Goal: Information Seeking & Learning: Check status

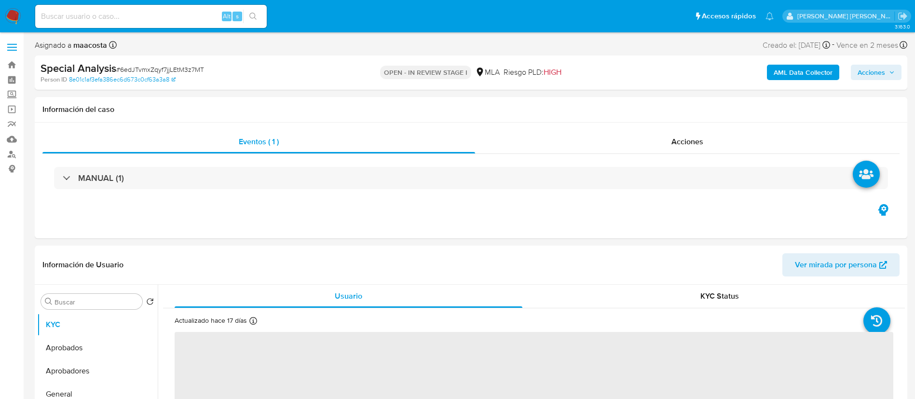
select select "10"
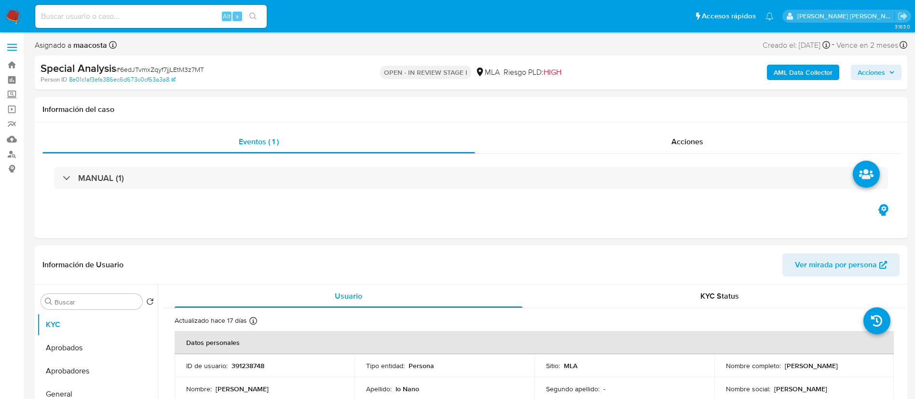
paste input "XN5BwEqsuVU0XD5BafKBV0XX"
click at [188, 17] on input "XN5BwEqsuVU0XD5BafKBV0XX" at bounding box center [150, 16] width 231 height 13
type input "XN5BwEqsuVU0XD5BafKBV0XX"
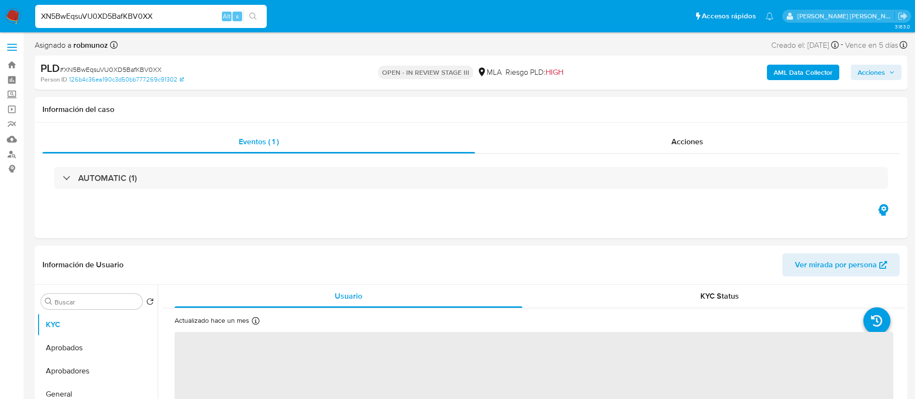
select select "10"
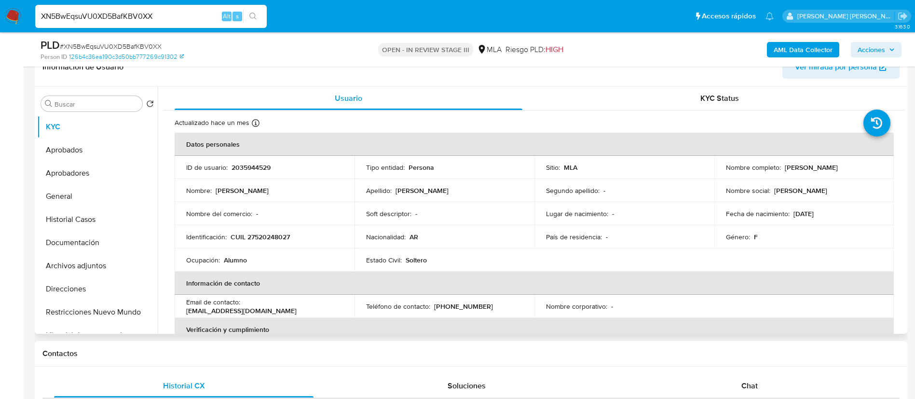
scroll to position [166, 0]
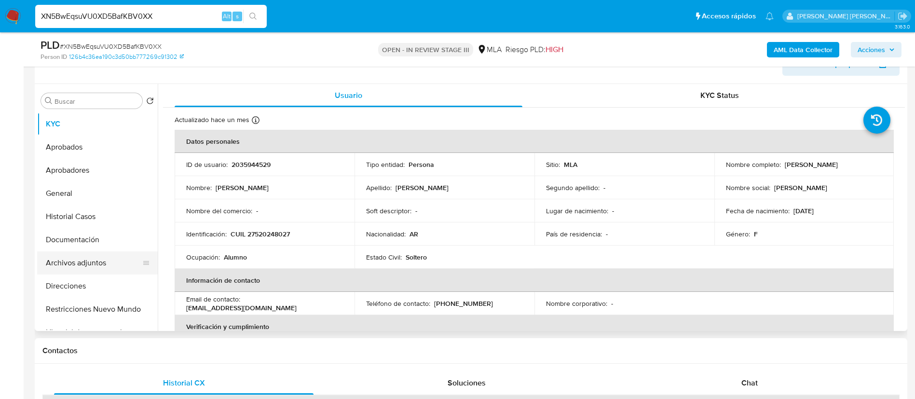
click at [106, 262] on button "Archivos adjuntos" at bounding box center [93, 262] width 113 height 23
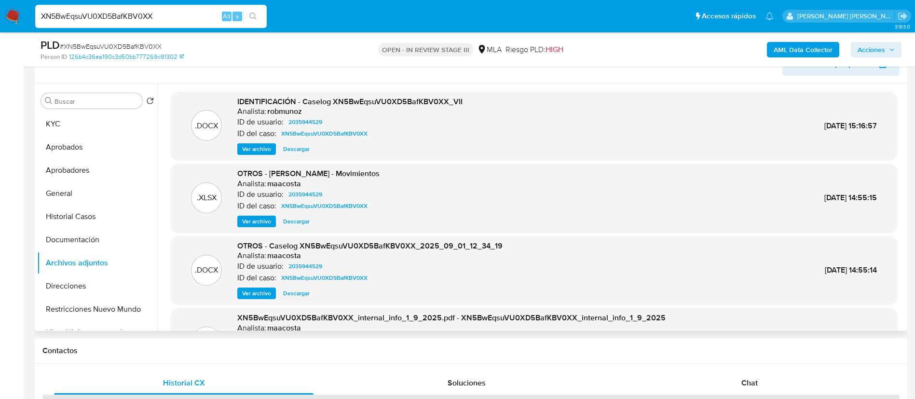
click at [263, 149] on span "Ver archivo" at bounding box center [256, 149] width 29 height 10
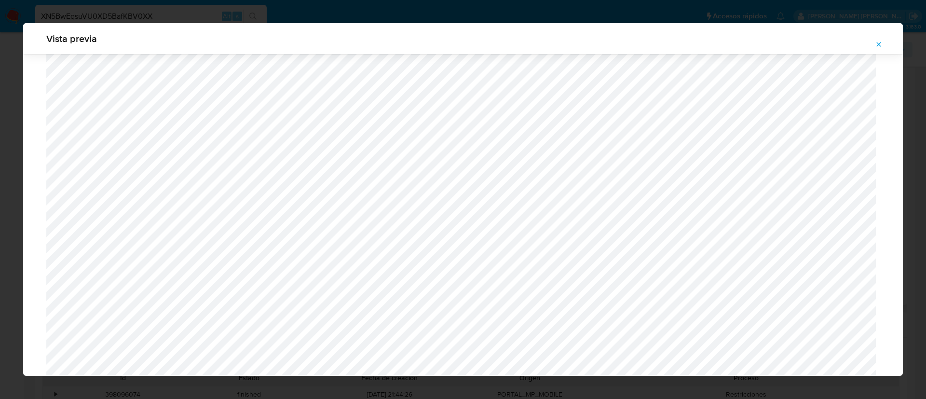
scroll to position [776, 0]
click at [266, 13] on div "Vista previa" at bounding box center [463, 199] width 926 height 399
click at [278, 14] on div "Vista previa" at bounding box center [463, 199] width 926 height 399
click at [878, 41] on icon "Attachment preview" at bounding box center [879, 45] width 8 height 8
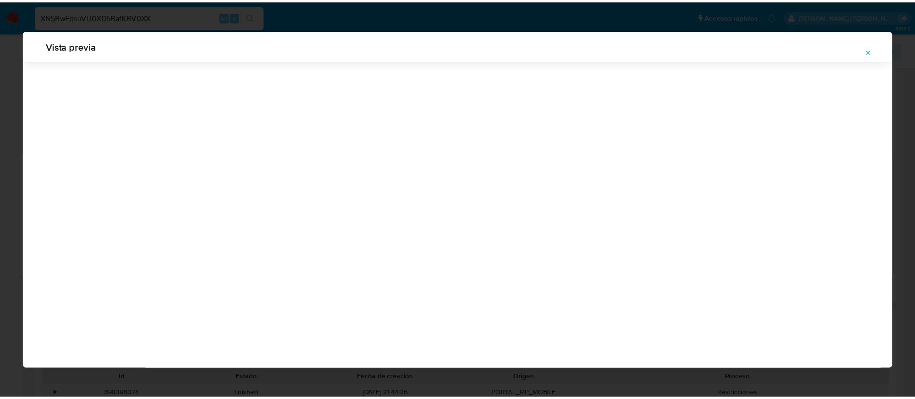
scroll to position [0, 0]
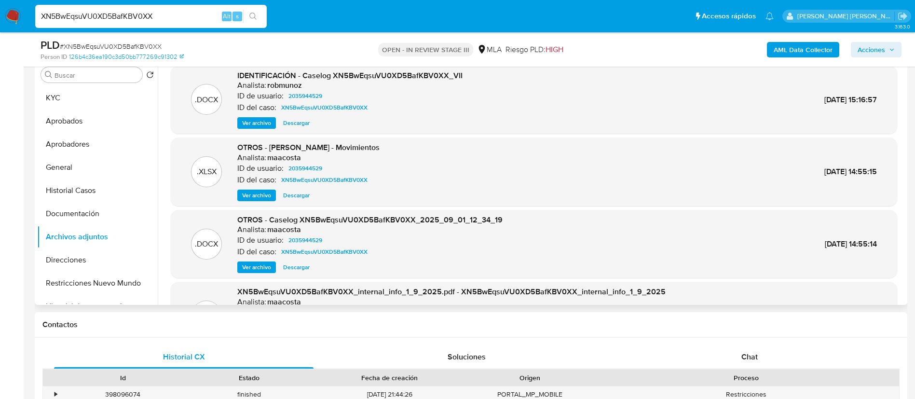
paste input "6edJTvmxZqyf7jjLEtM3z7MT"
click at [188, 21] on input "XN5BwEqsuVU0XD5BafKBV0XX" at bounding box center [150, 16] width 231 height 13
type input "6edJTvmxZqyf7jjLEtM3z7MT"
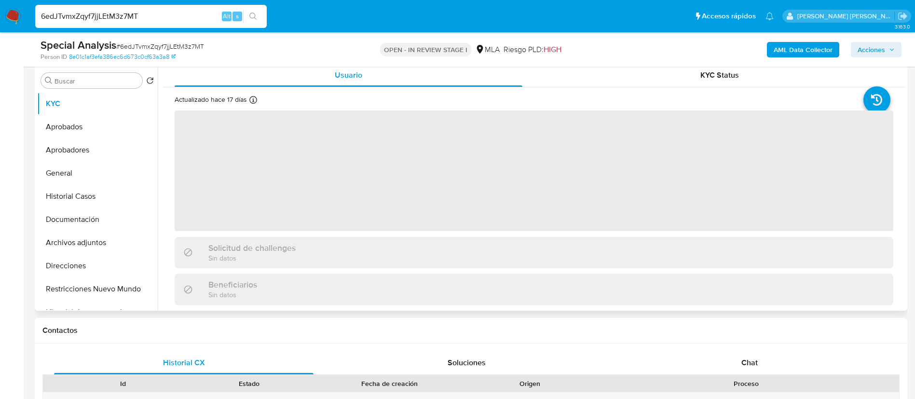
scroll to position [191, 0]
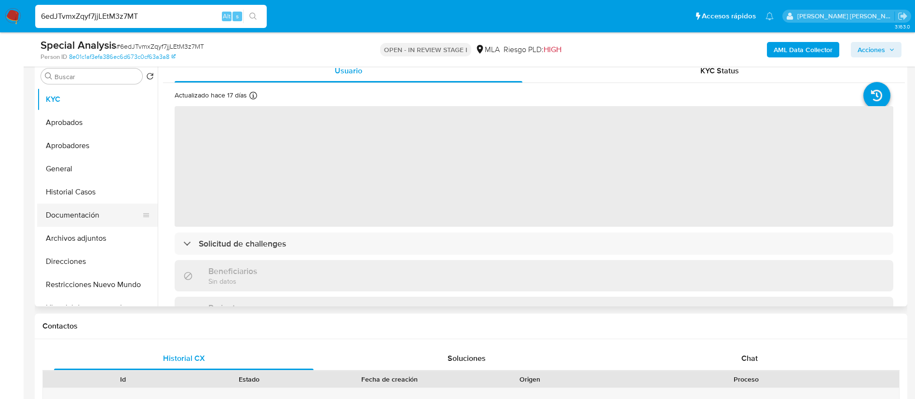
select select "10"
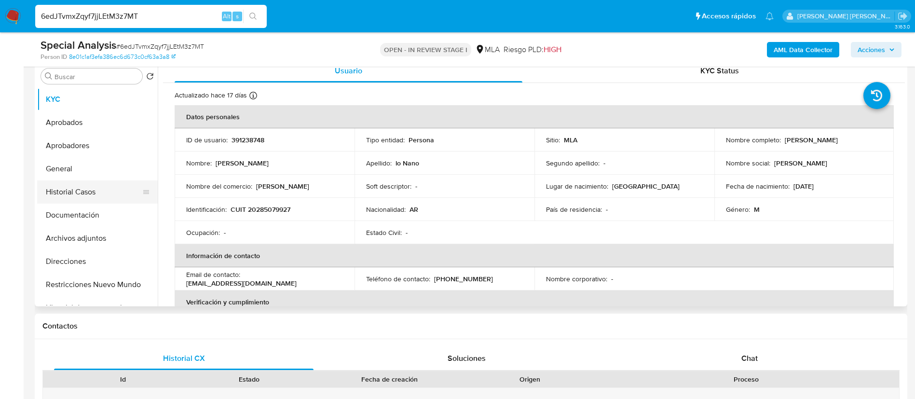
click at [81, 194] on button "Historial Casos" at bounding box center [93, 191] width 113 height 23
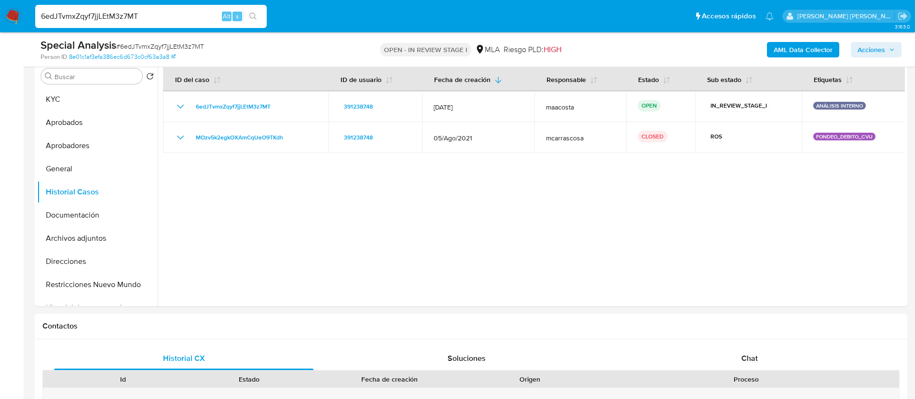
paste input "77BkZWUuhxLFzUKkOxDu9D09"
click at [155, 14] on input "77BkZWUuhxLFzUKkOxDu9D09" at bounding box center [150, 16] width 231 height 13
type input "77BkZWUuhxLFzUKkOxDu9D09"
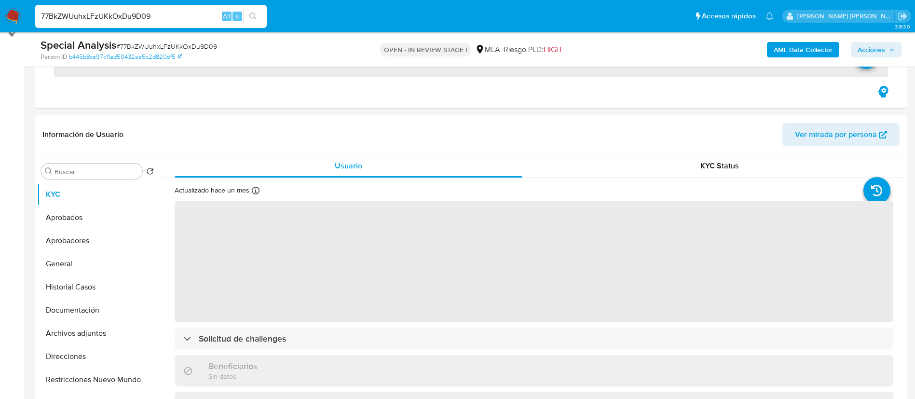
scroll to position [145, 0]
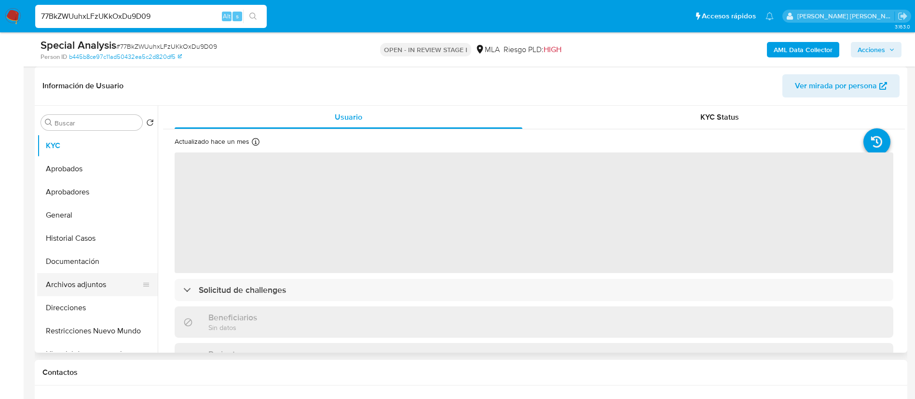
select select "10"
click at [88, 283] on button "Archivos adjuntos" at bounding box center [93, 284] width 113 height 23
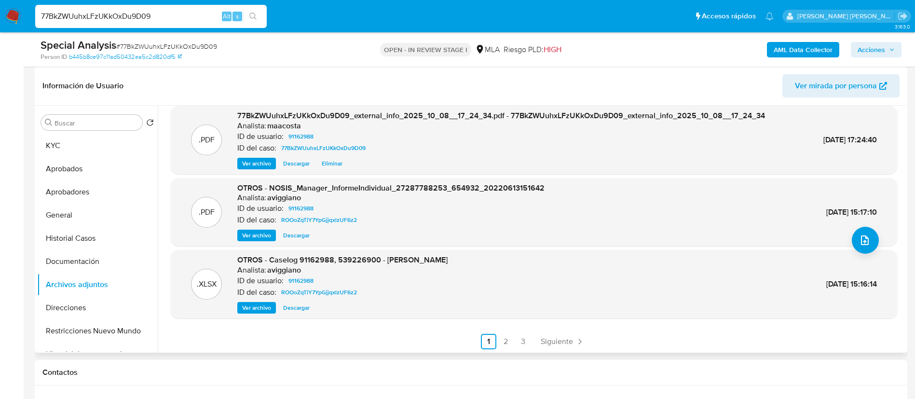
scroll to position [81, 0]
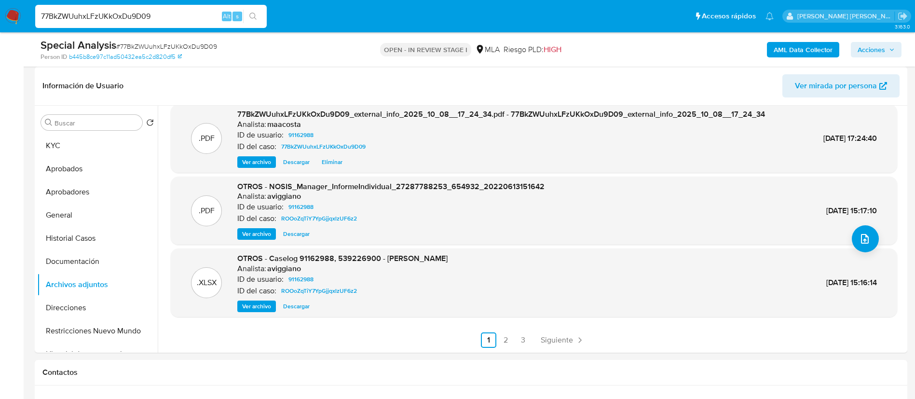
paste input "aXJTDOzQmeypSGEFzXO0URoQ"
click at [166, 12] on input "77BkZWUuhxLFzUKkOxDu9D09" at bounding box center [150, 16] width 231 height 13
type input "aXJTDOzQmeypSGEFzXO0URoQ"
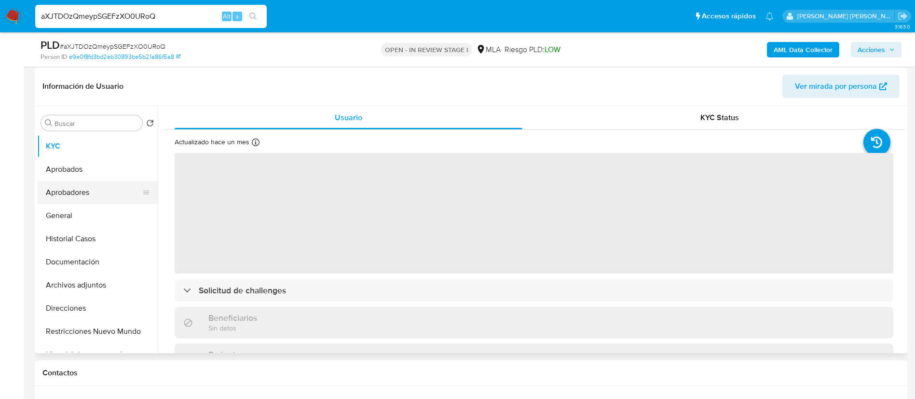
scroll to position [148, 0]
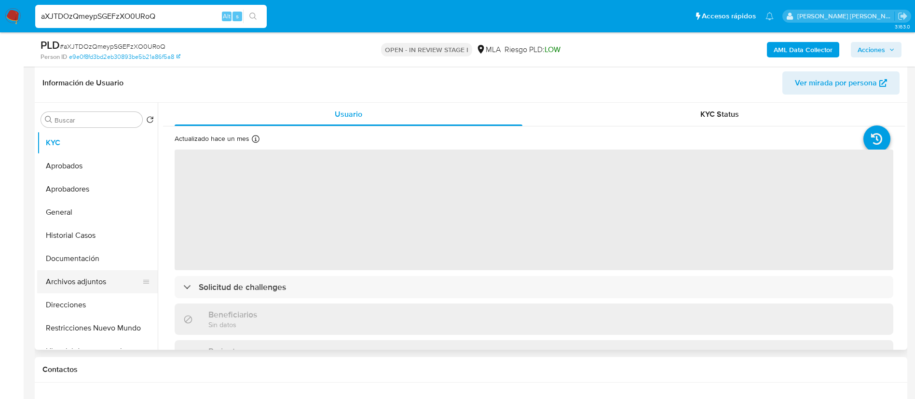
select select "10"
click at [81, 276] on button "Archivos adjuntos" at bounding box center [93, 281] width 113 height 23
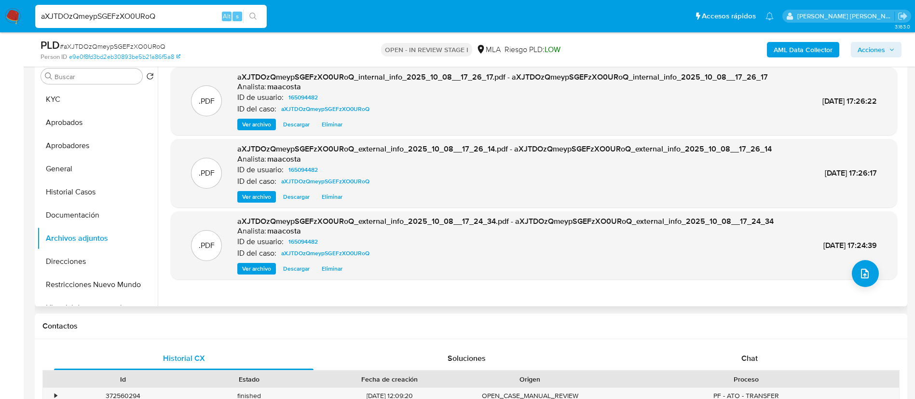
scroll to position [149, 0]
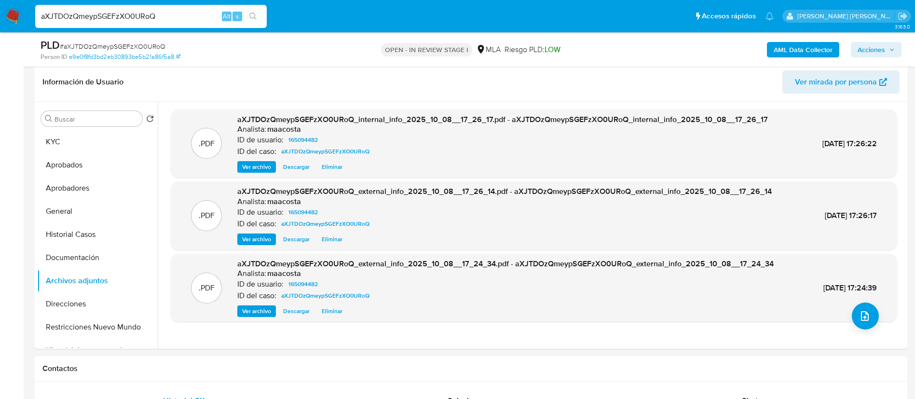
paste input "LquBgMndSurAfIlYc9we23V5"
click at [191, 17] on input "LquBgMndSurAfIlYc9we23V5" at bounding box center [150, 16] width 231 height 13
type input "LquBgMndSurAfIlYc9we23V5"
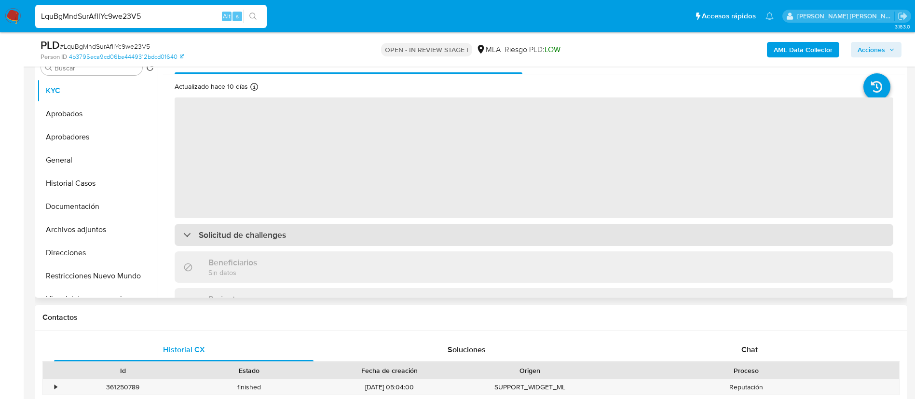
scroll to position [211, 0]
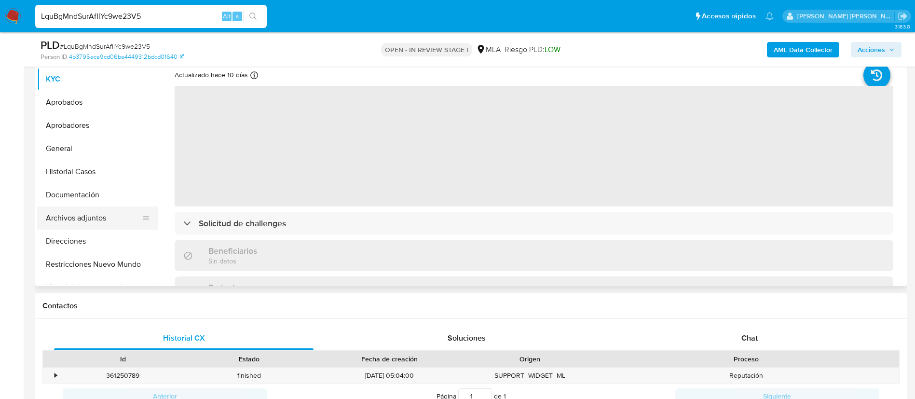
select select "10"
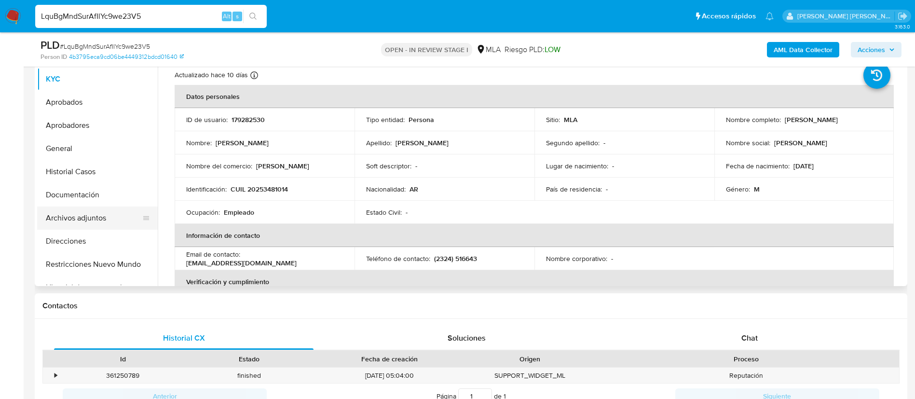
click at [101, 218] on button "Archivos adjuntos" at bounding box center [93, 217] width 113 height 23
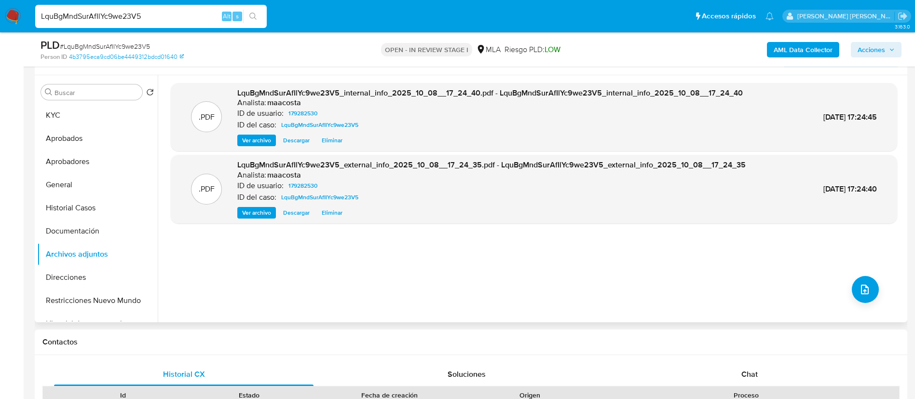
scroll to position [167, 0]
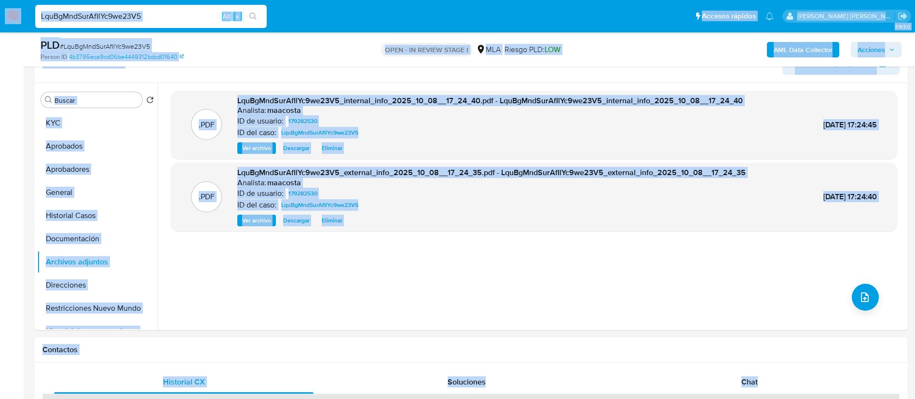
click at [176, 24] on div "LquBgMndSurAfIlYc9we23V5 Alt s" at bounding box center [150, 16] width 231 height 23
click at [171, 20] on input "LquBgMndSurAfIlYc9we23V5" at bounding box center [150, 16] width 231 height 13
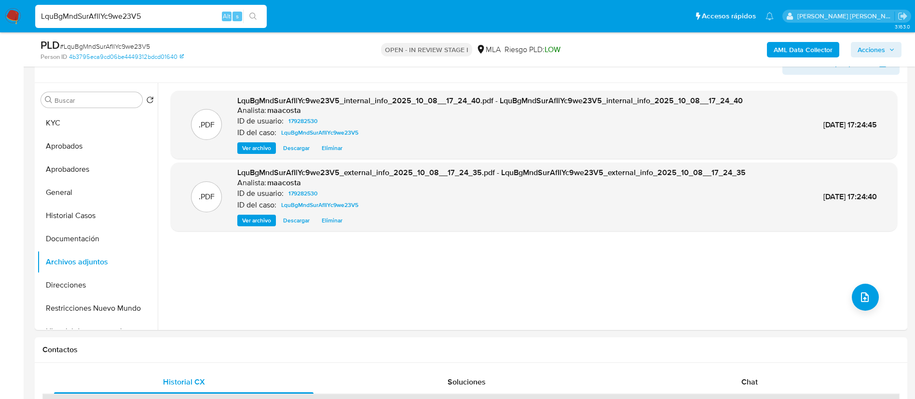
paste input "kWKNXnjsCfvzrB8gV2EaEm7L"
type input "kWKNXnjsCfvzrB8gV2EaEm7L"
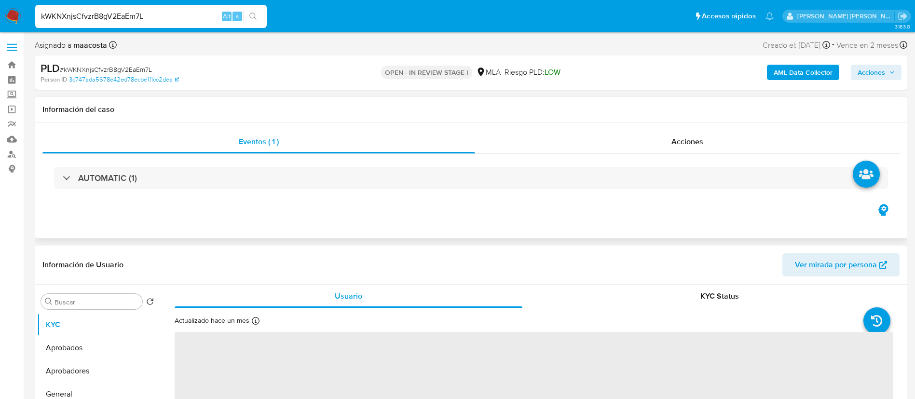
select select "10"
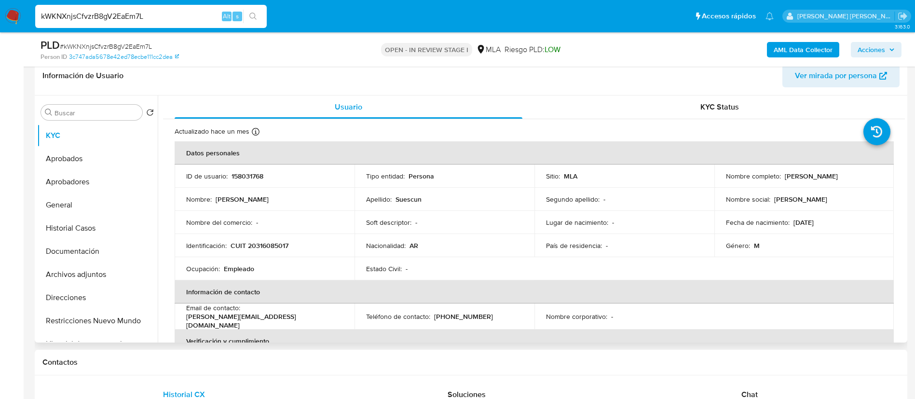
scroll to position [159, 0]
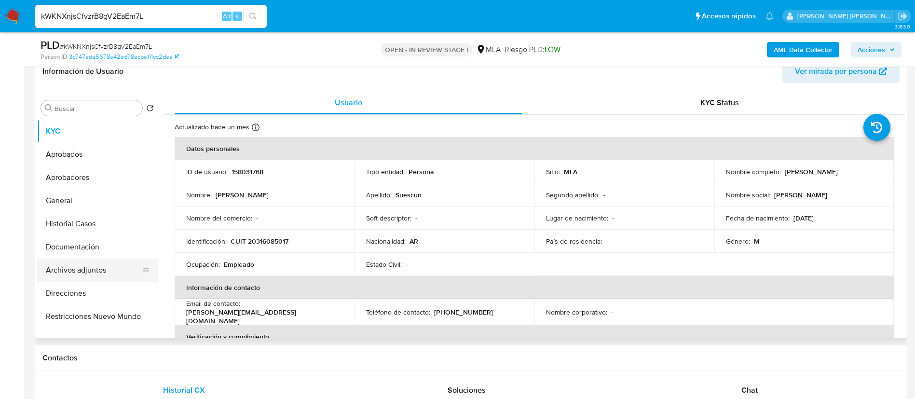
click at [108, 269] on button "Archivos adjuntos" at bounding box center [93, 269] width 113 height 23
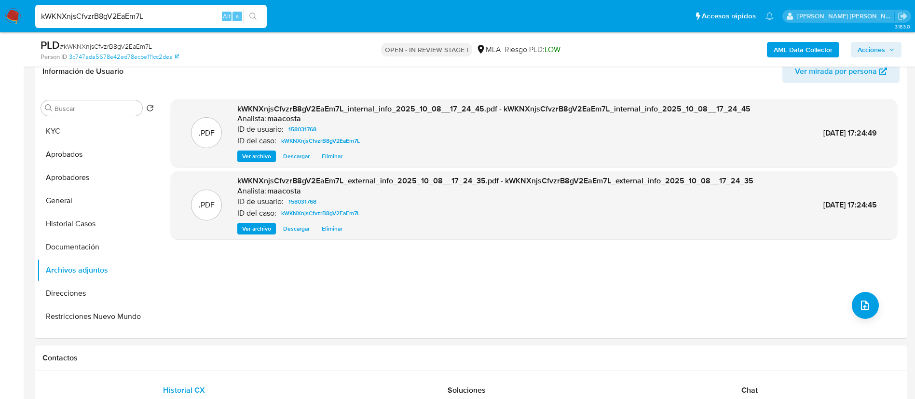
paste input "JqgiITXvL50m8ODr83vKFxFu"
click at [122, 21] on input "kWKNXnjsCfvzrB8gV2EaEm7L" at bounding box center [150, 16] width 231 height 13
type input "JqgiITXvL50m8ODr83vKFxFu"
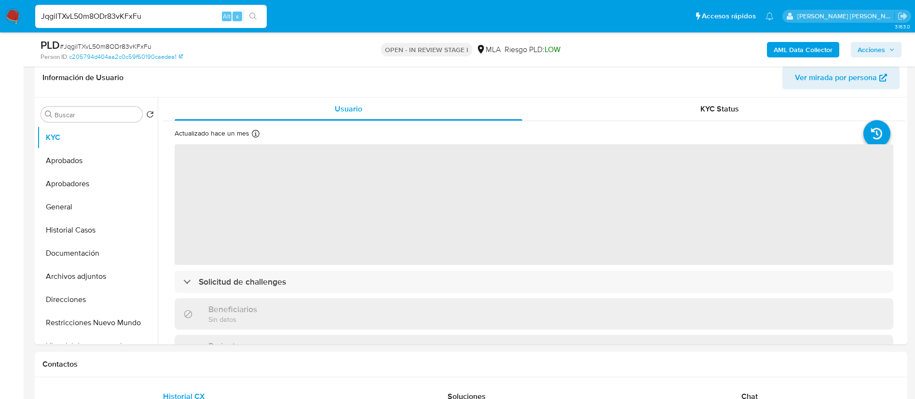
scroll to position [156, 0]
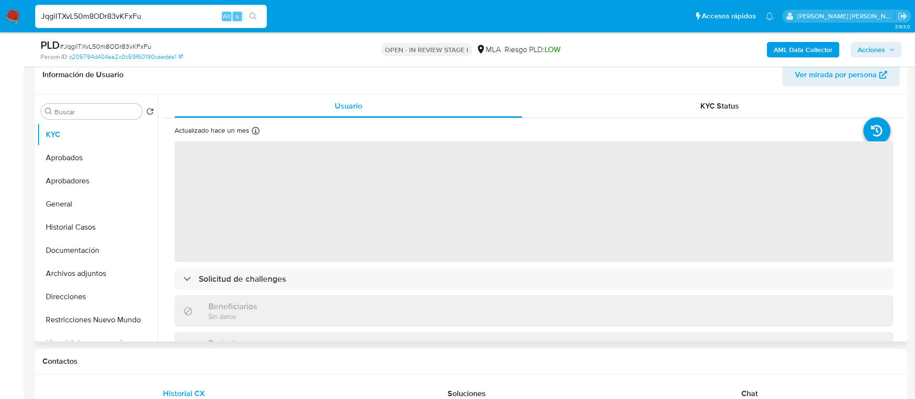
select select "10"
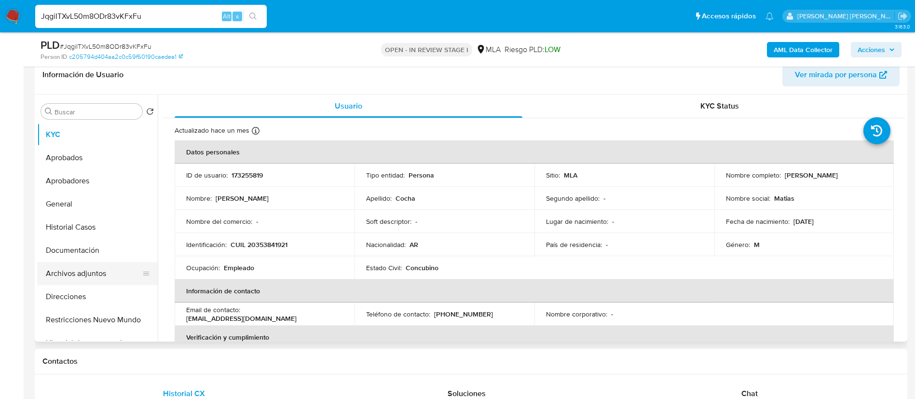
click at [97, 273] on button "Archivos adjuntos" at bounding box center [93, 273] width 113 height 23
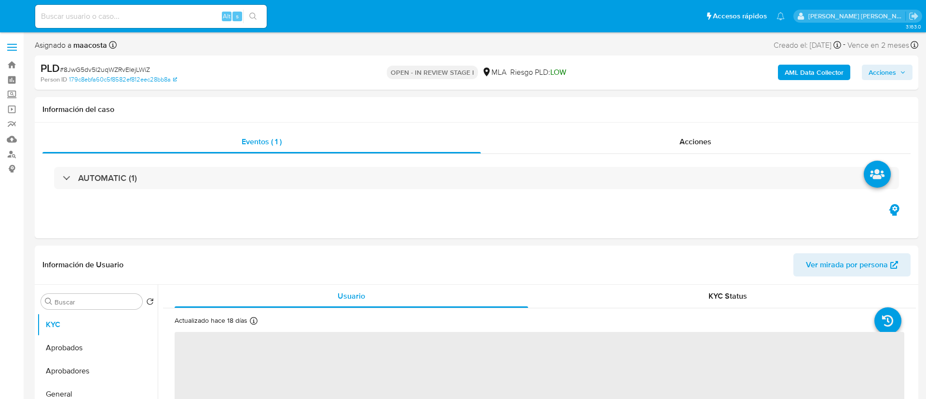
select select "10"
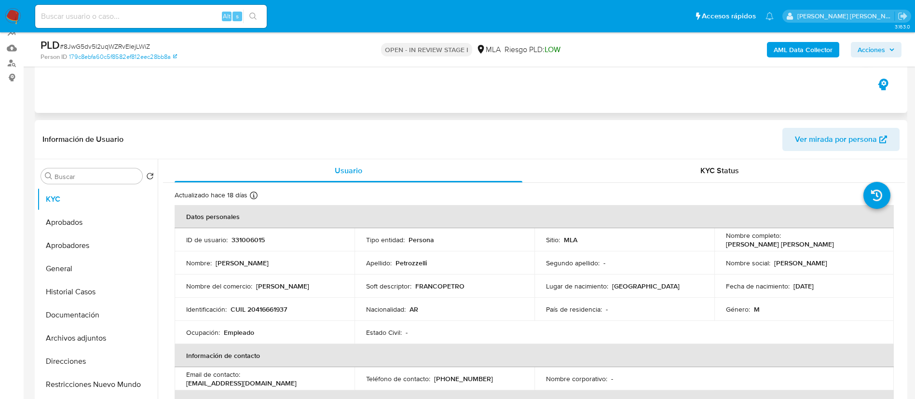
scroll to position [100, 0]
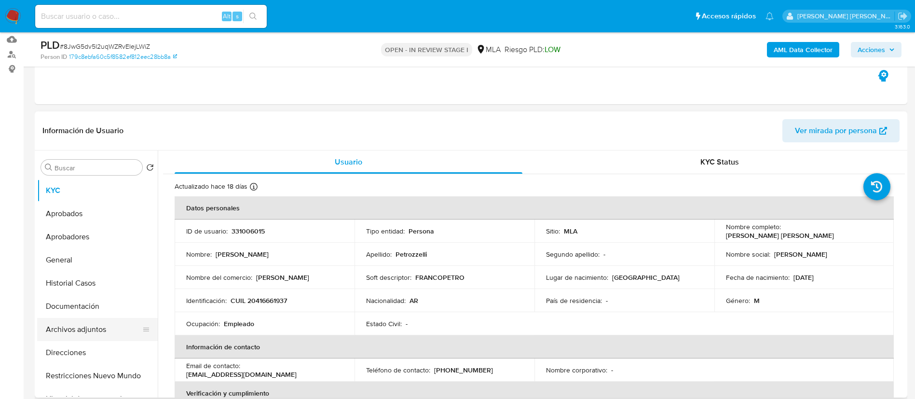
click at [72, 329] on button "Archivos adjuntos" at bounding box center [93, 329] width 113 height 23
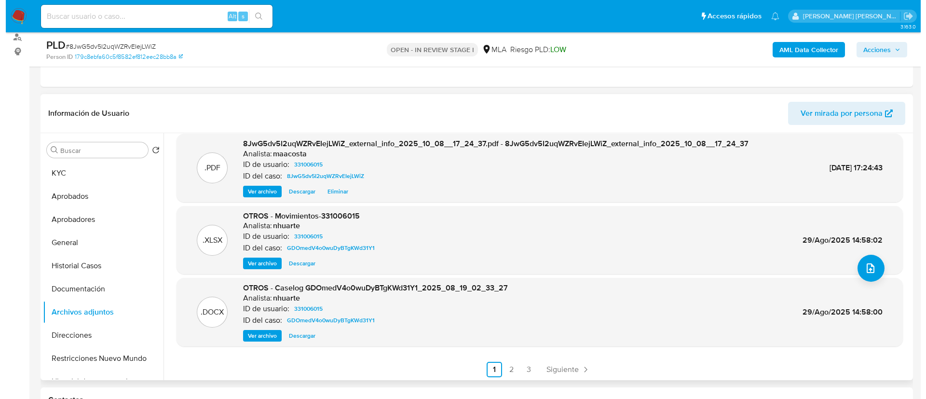
scroll to position [81, 0]
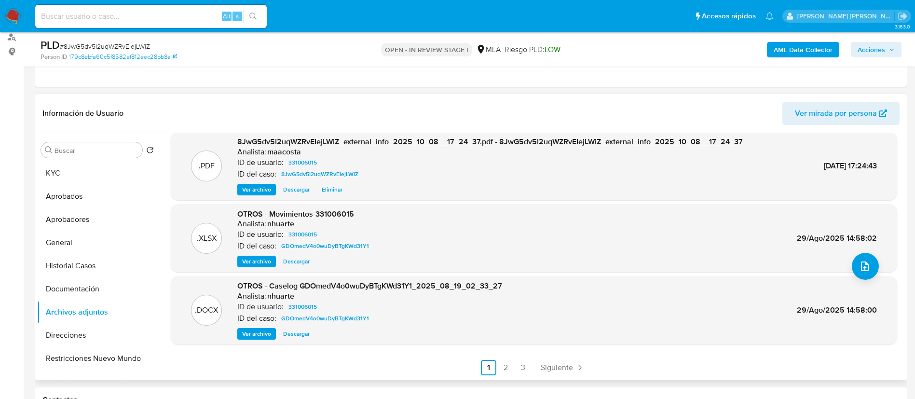
click at [256, 335] on span "Ver archivo" at bounding box center [256, 334] width 29 height 10
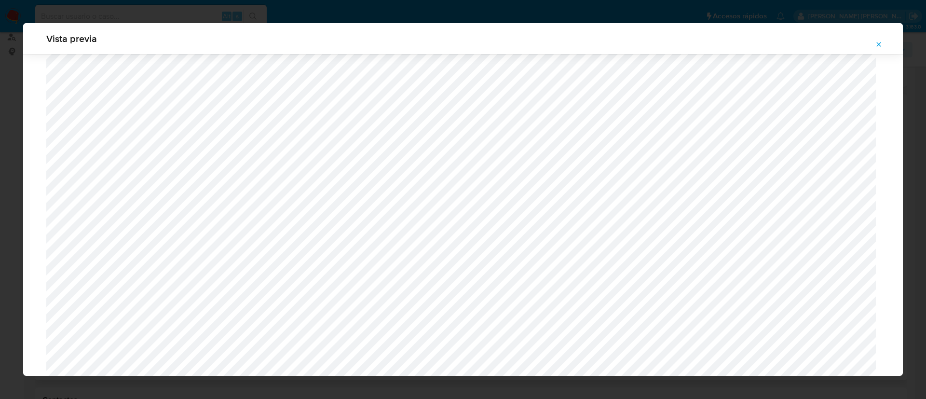
scroll to position [303, 0]
click at [876, 44] on icon "Attachment preview" at bounding box center [879, 45] width 8 height 8
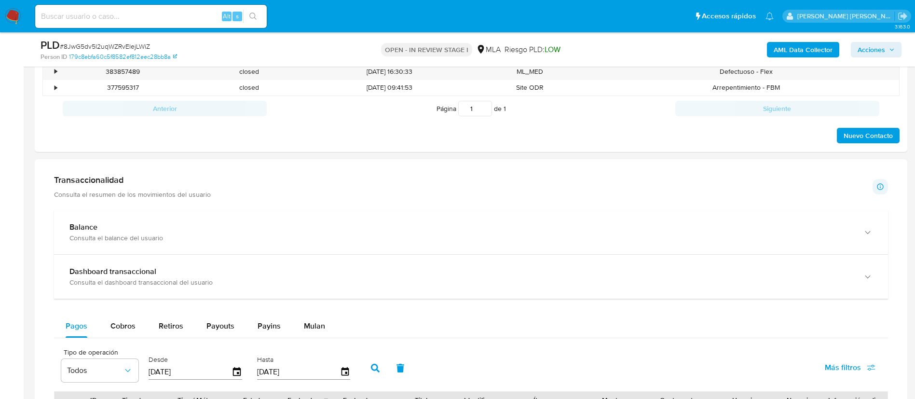
scroll to position [521, 0]
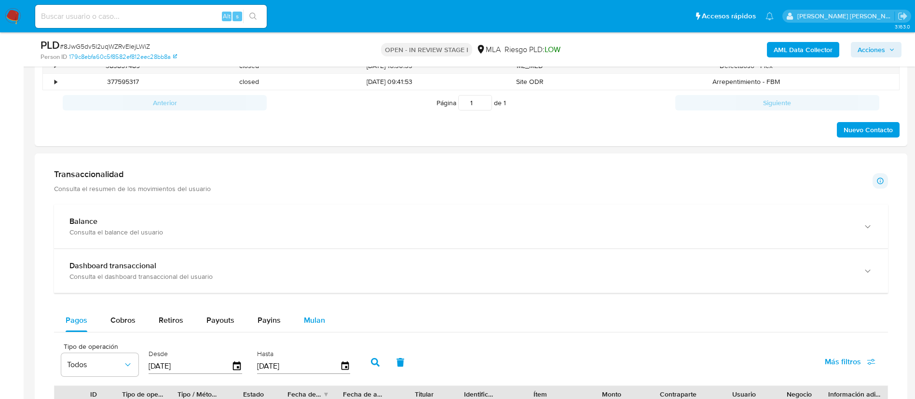
click at [316, 323] on span "Mulan" at bounding box center [314, 319] width 21 height 11
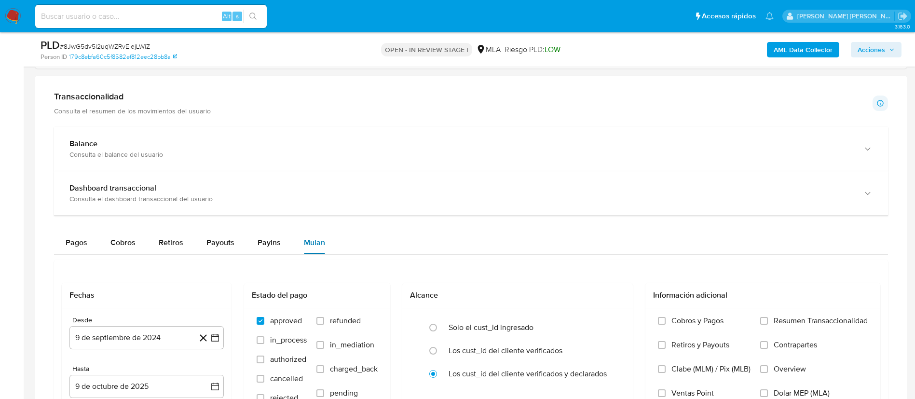
scroll to position [667, 0]
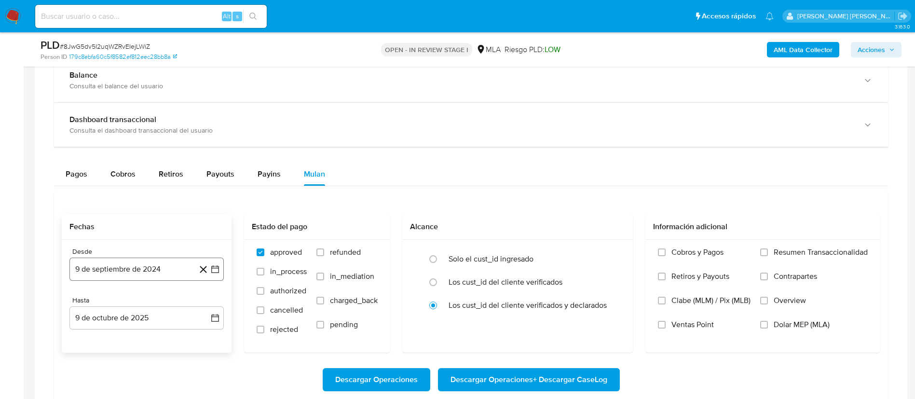
click at [174, 272] on button "9 de septiembre de 2024" at bounding box center [146, 268] width 154 height 23
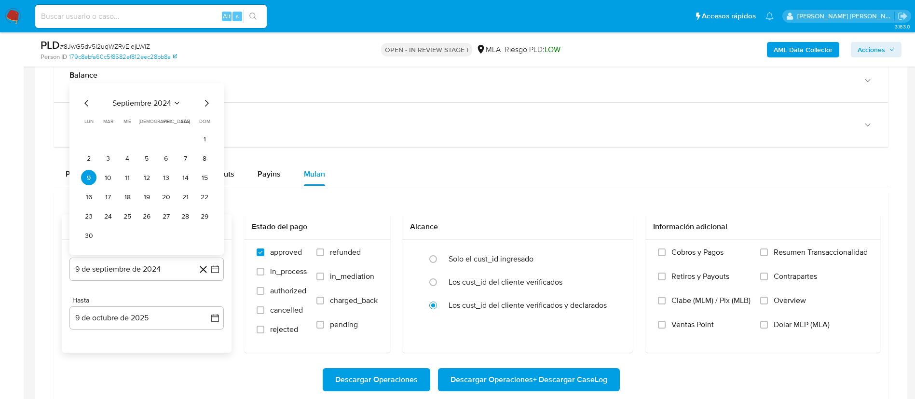
click at [160, 105] on span "septiembre 2024" at bounding box center [141, 103] width 59 height 10
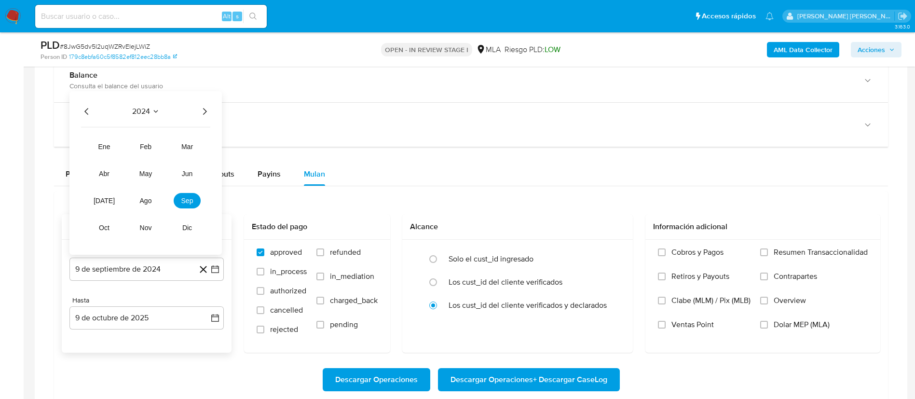
click at [200, 109] on icon "Año siguiente" at bounding box center [205, 112] width 12 height 12
click at [145, 197] on span "ago" at bounding box center [146, 201] width 12 height 8
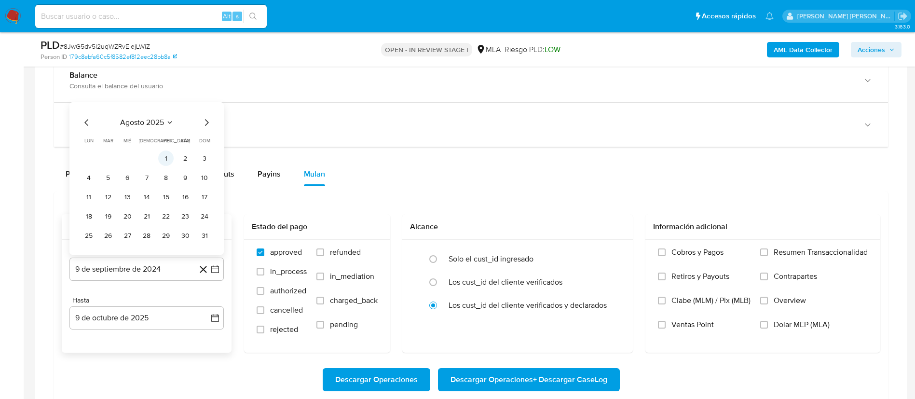
click at [164, 158] on button "1" at bounding box center [165, 157] width 15 height 15
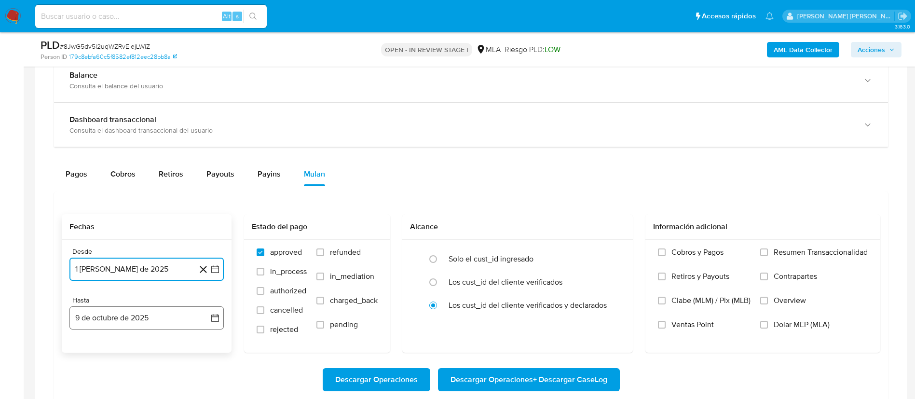
click at [136, 314] on button "9 de octubre de 2025" at bounding box center [146, 317] width 154 height 23
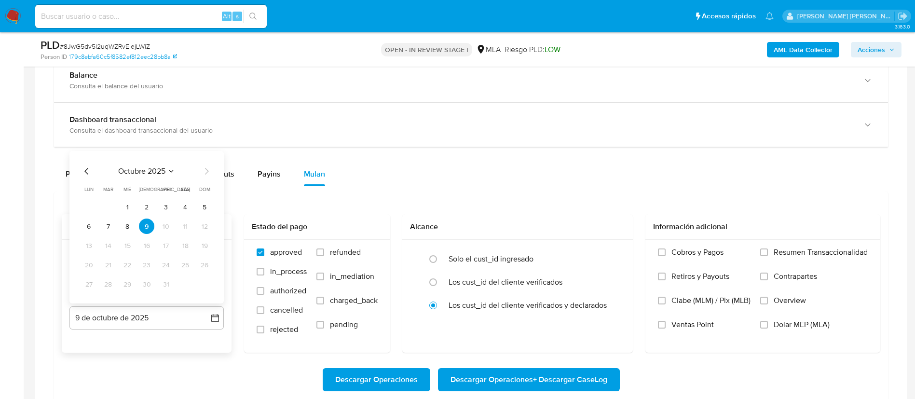
click at [86, 169] on icon "Mes anterior" at bounding box center [87, 171] width 12 height 12
click at [207, 284] on button "31" at bounding box center [204, 283] width 15 height 15
click at [771, 322] on label "Dolar MEP (MLA)" at bounding box center [814, 332] width 108 height 24
click at [768, 322] on input "Dolar MEP (MLA)" at bounding box center [764, 325] width 8 height 8
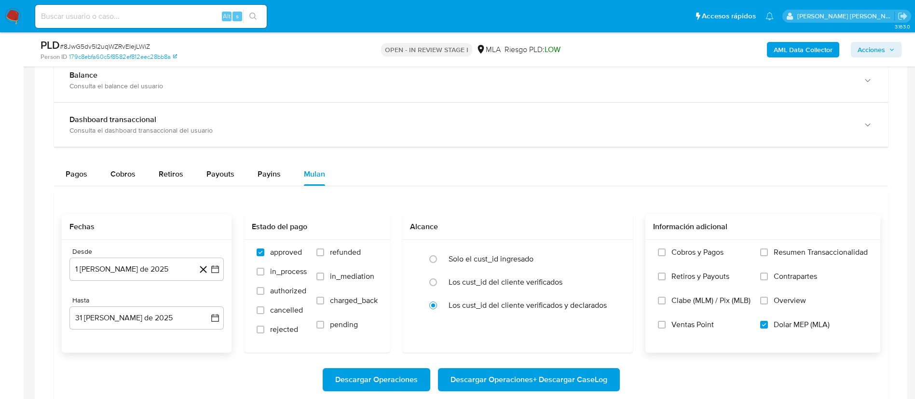
click at [538, 383] on span "Descargar Operaciones + Descargar CaseLog" at bounding box center [528, 379] width 157 height 21
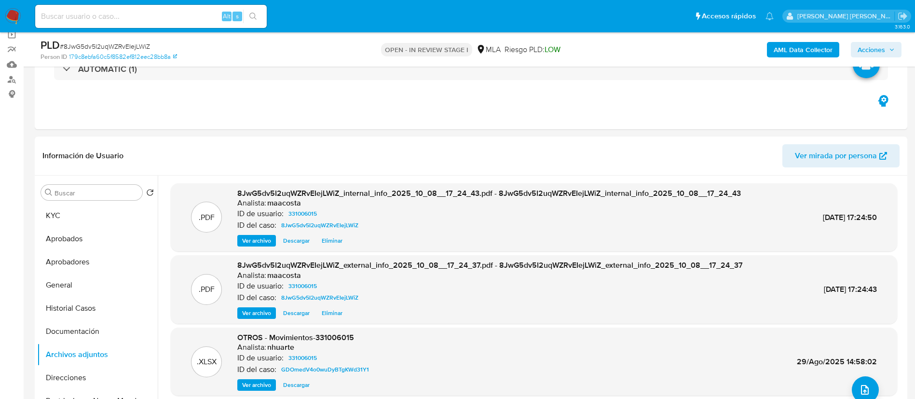
scroll to position [74, 0]
click at [55, 226] on button "KYC" at bounding box center [93, 216] width 113 height 23
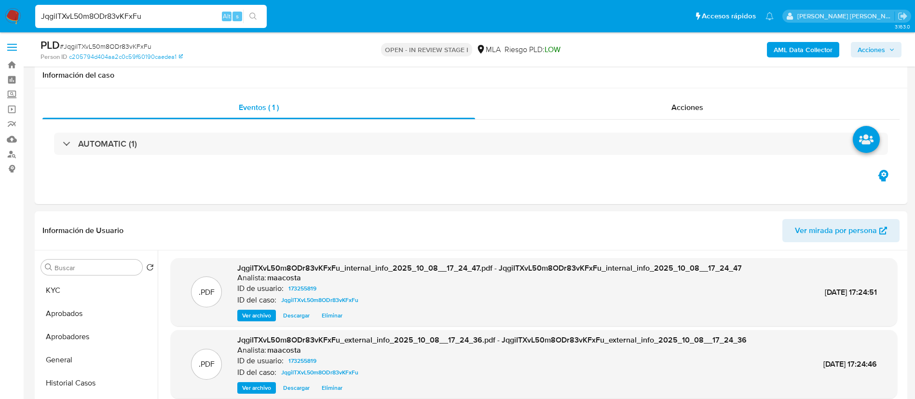
select select "10"
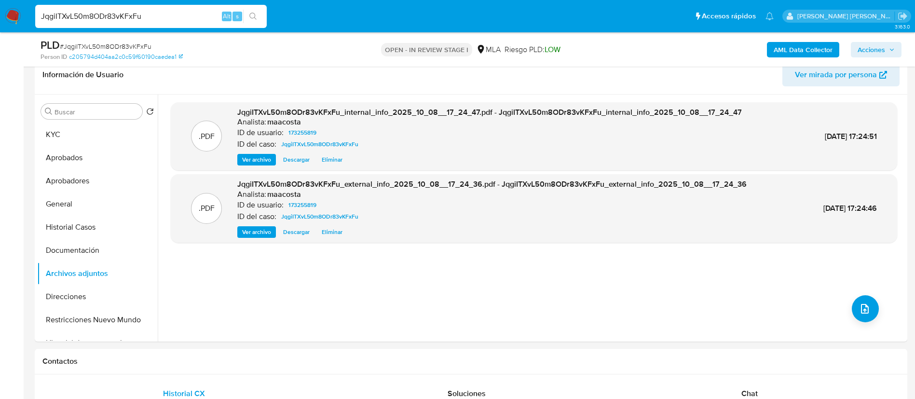
paste input "8JwG5dv5I2uqWZRvEIejLWiZ"
click at [116, 14] on input "JqgiITXvL50m8ODr83vKFxFu" at bounding box center [150, 16] width 231 height 13
type input "8JwG5dv5I2uqWZRvEIejLWiZ"
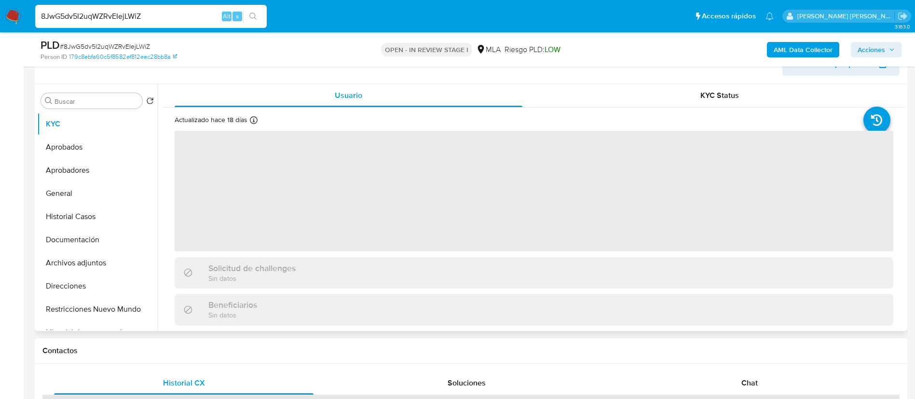
scroll to position [175, 0]
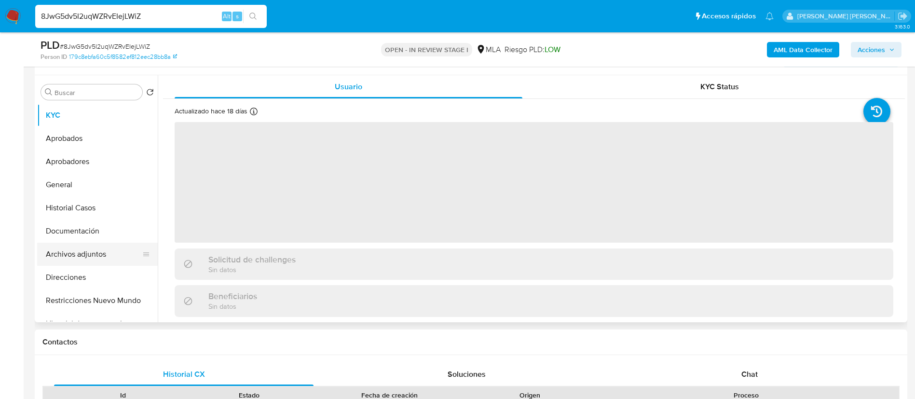
select select "10"
click at [78, 247] on button "Archivos adjuntos" at bounding box center [93, 254] width 113 height 23
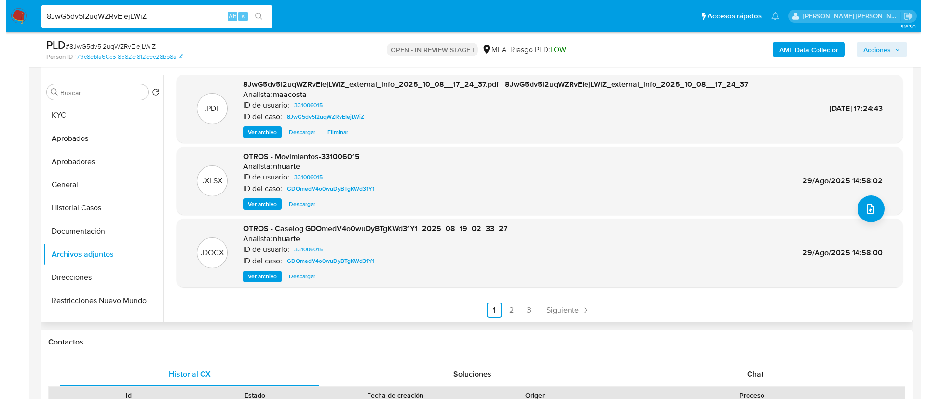
scroll to position [81, 0]
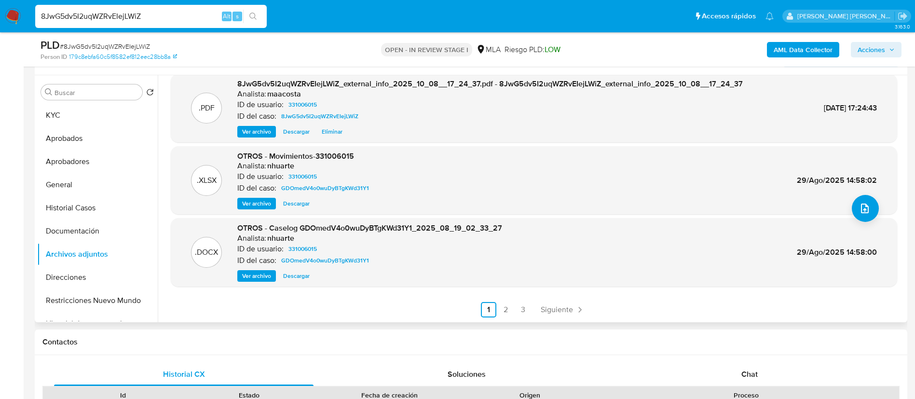
click at [262, 274] on span "Ver archivo" at bounding box center [256, 276] width 29 height 10
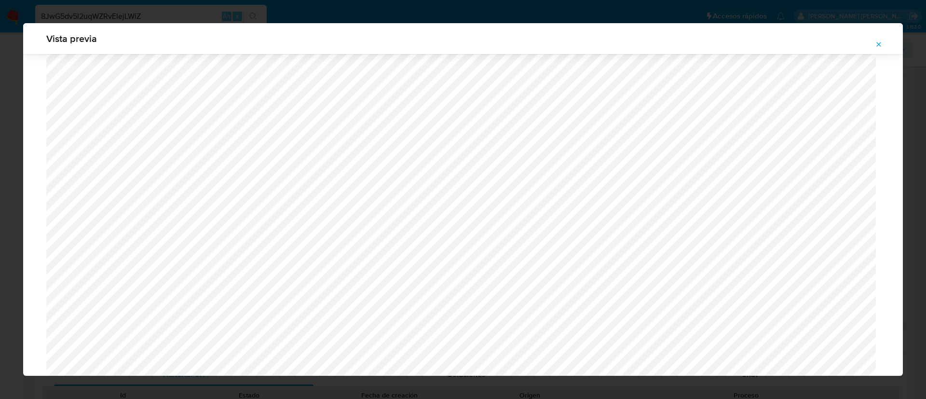
scroll to position [0, 0]
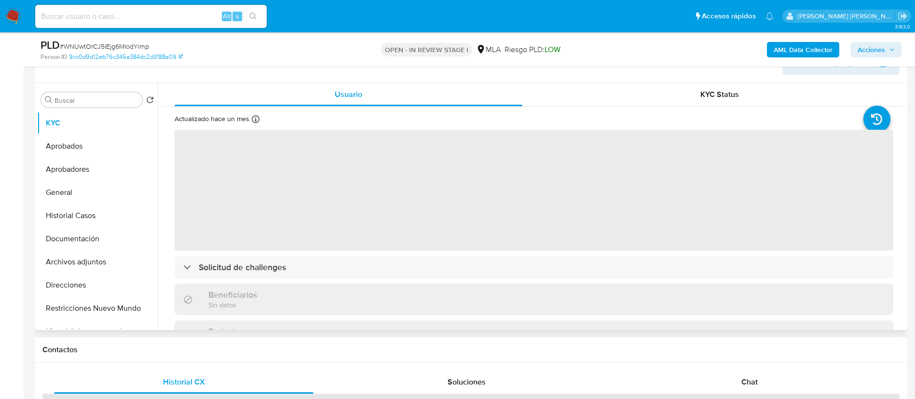
scroll to position [168, 0]
select select "10"
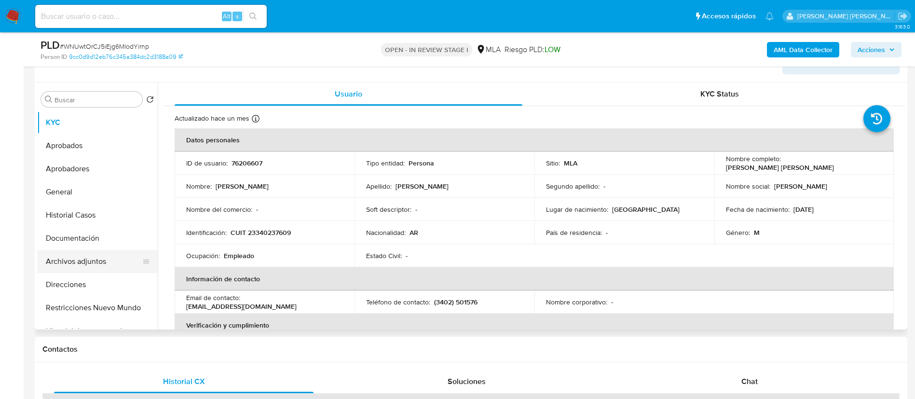
click at [101, 258] on button "Archivos adjuntos" at bounding box center [93, 261] width 113 height 23
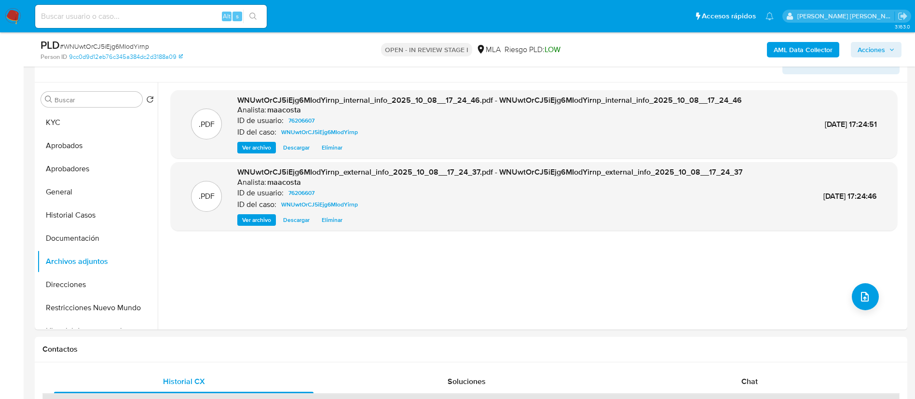
paste input "1TJEq1yRvo9ITeq2ByOtJrrY"
click at [155, 17] on input "1TJEq1yRvo9ITeq2ByOtJrrY" at bounding box center [150, 16] width 231 height 13
type input "1TJEq1yRvo9ITeq2ByOtJrrY"
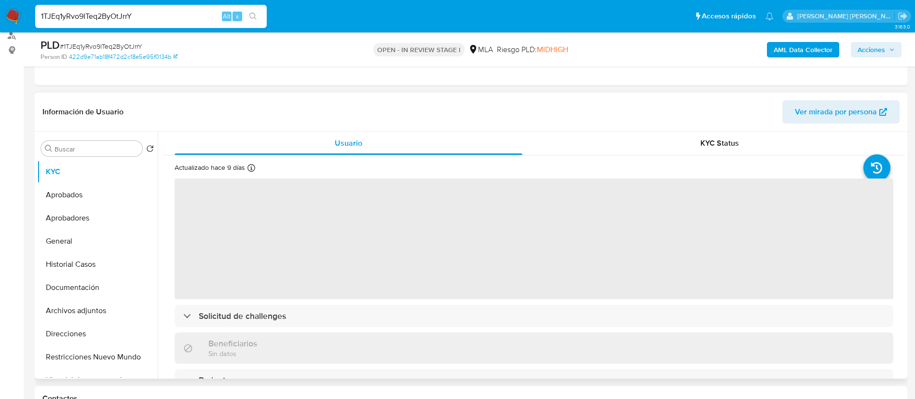
select select "10"
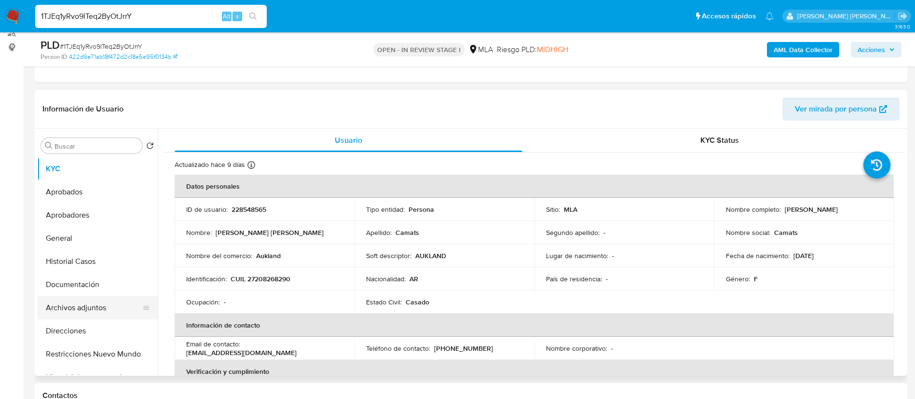
click at [75, 310] on button "Archivos adjuntos" at bounding box center [93, 307] width 113 height 23
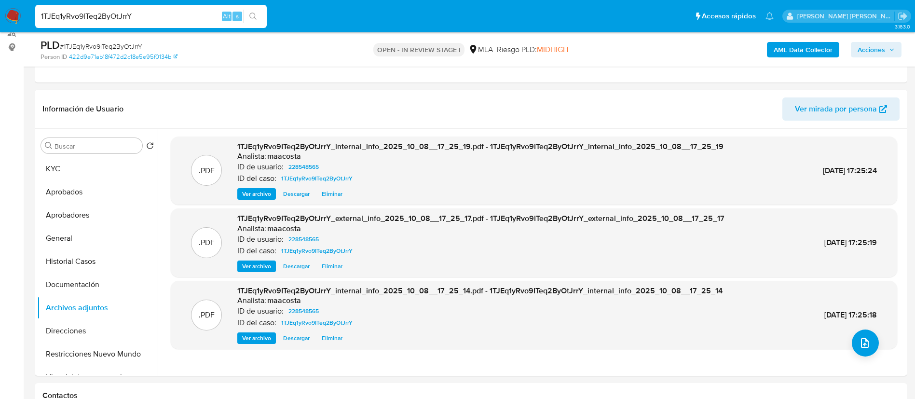
paste input "qDMGxAwyiM7QLas9etwh24qn"
click at [138, 16] on input "qDMGxAwyiM7QLas9etwh24qn" at bounding box center [150, 16] width 231 height 13
type input "qDMGxAwyiM7QLas9etwh24qn"
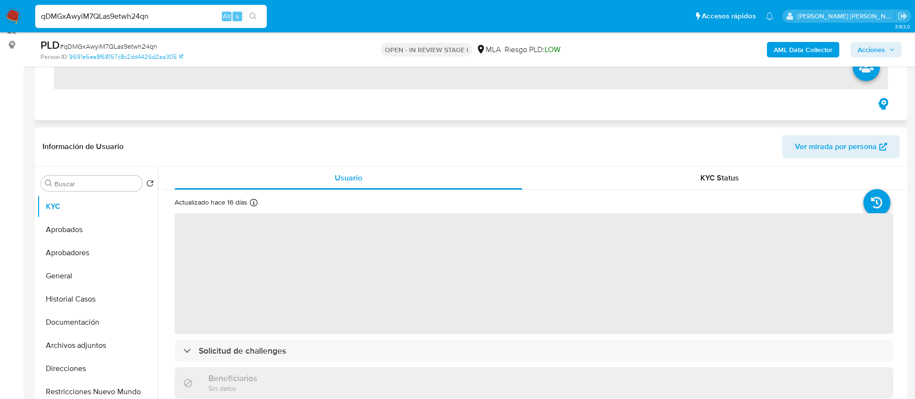
scroll to position [171, 0]
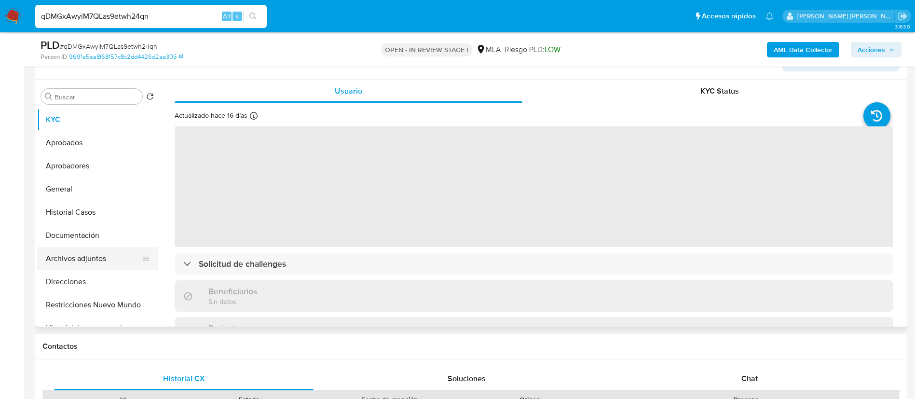
select select "10"
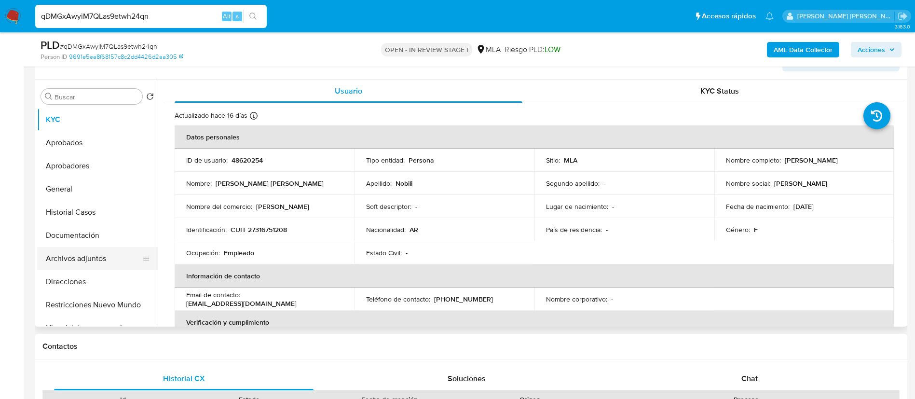
click at [91, 260] on button "Archivos adjuntos" at bounding box center [93, 258] width 113 height 23
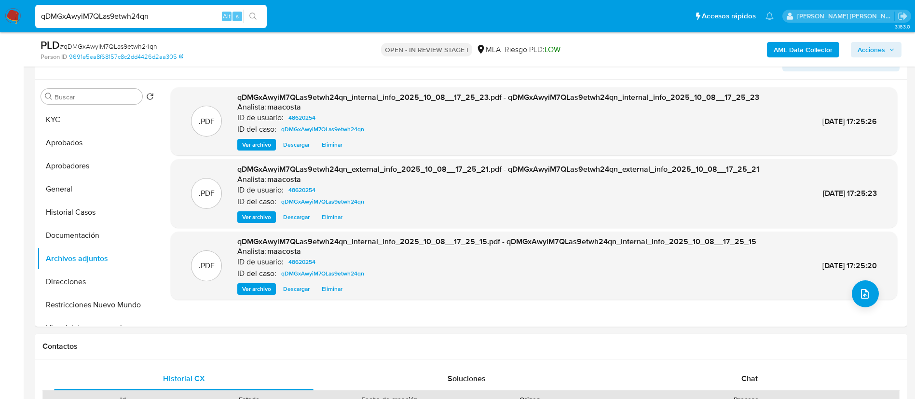
paste input "UCECD32gMVJkBHB6pCIavQ9q"
click at [132, 20] on input "qDMGxAwyiM7QLas9etwh24qn" at bounding box center [150, 16] width 231 height 13
type input "UCECD32gMVJkBHB6pCIavQ9q"
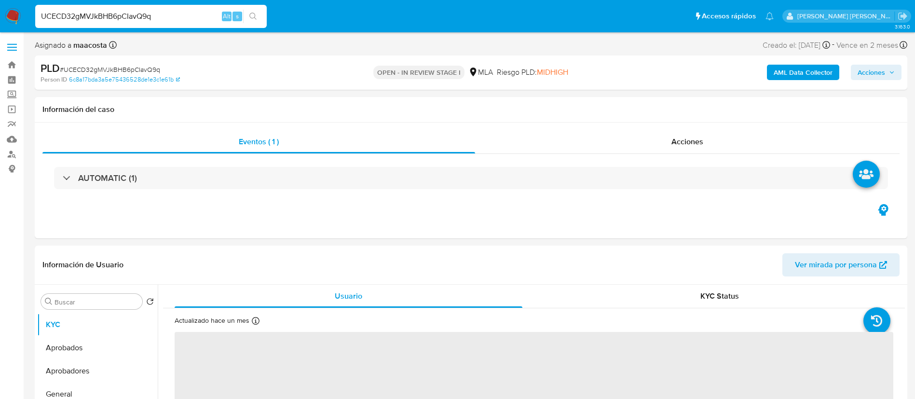
select select "10"
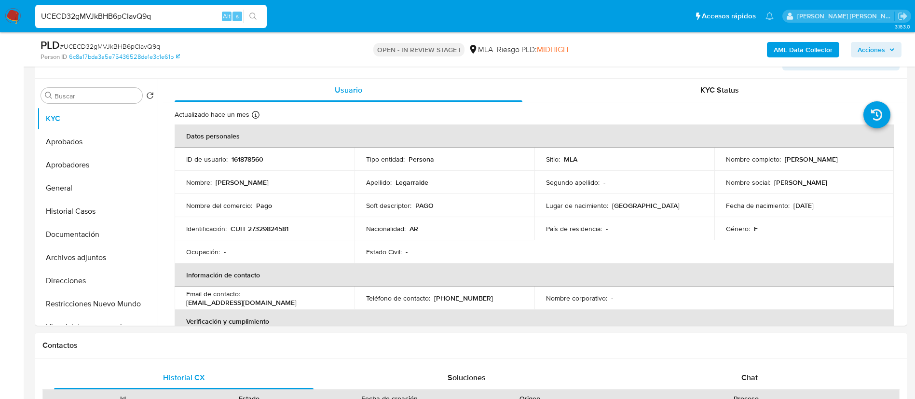
scroll to position [201, 0]
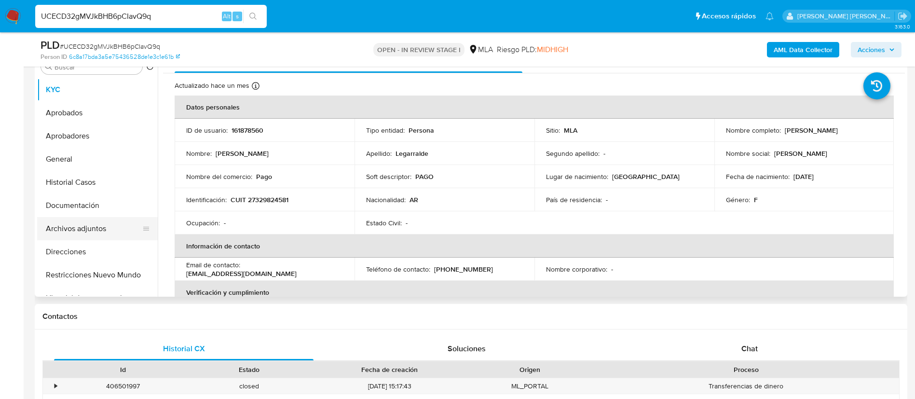
drag, startPoint x: 93, startPoint y: 228, endPoint x: 103, endPoint y: 223, distance: 11.4
click at [103, 223] on button "Archivos adjuntos" at bounding box center [93, 228] width 113 height 23
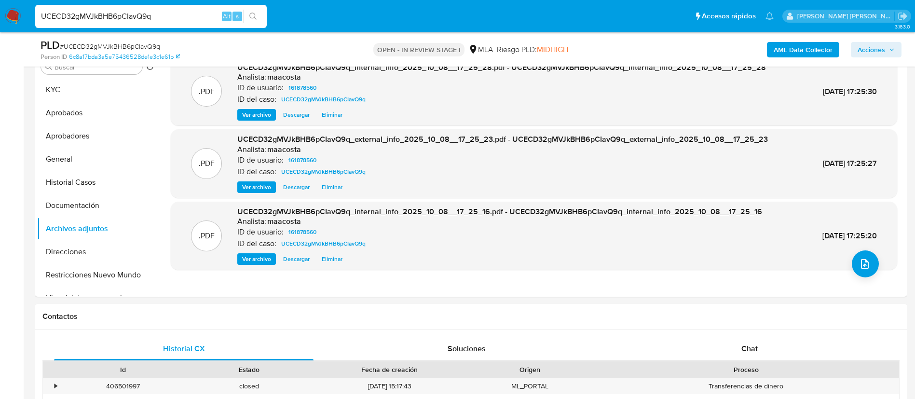
paste input "8orxjBlepMVAZ6A9zwZq6nx7"
click at [137, 18] on input "UCECD32gMVJkBHB6pCIavQ9q" at bounding box center [150, 16] width 231 height 13
type input "8orxjBlepMVAZ6A9zwZq6nx7"
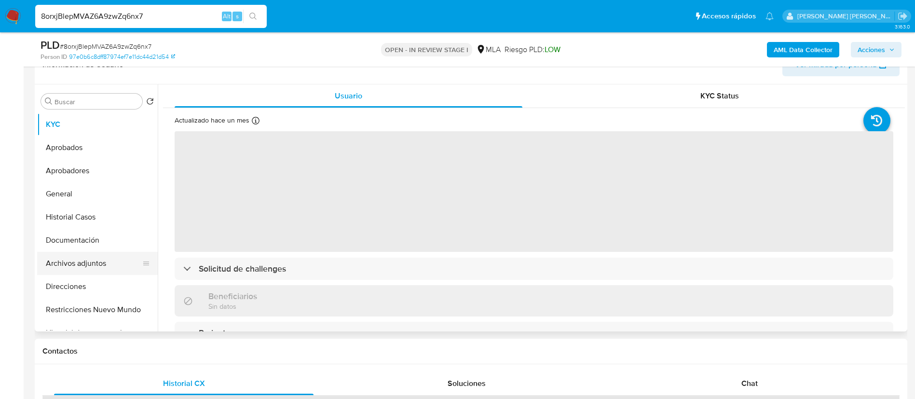
scroll to position [169, 0]
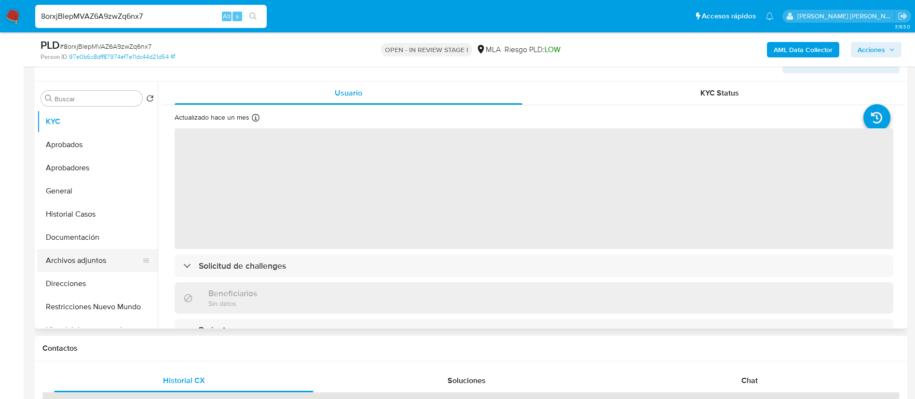
select select "10"
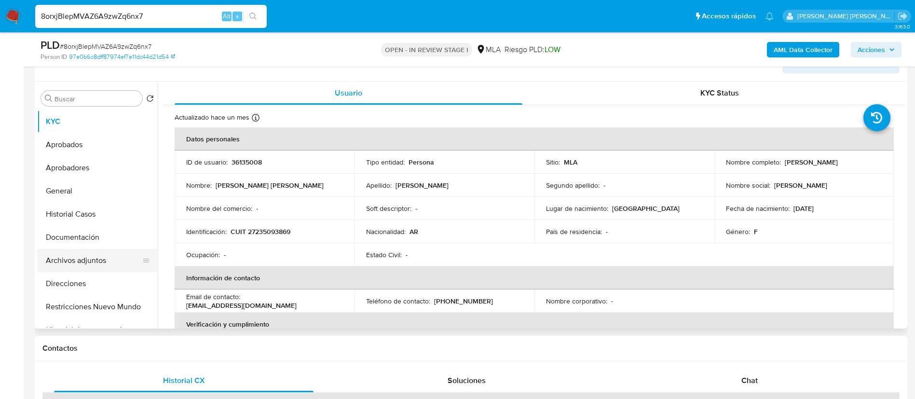
click at [90, 260] on button "Archivos adjuntos" at bounding box center [93, 260] width 113 height 23
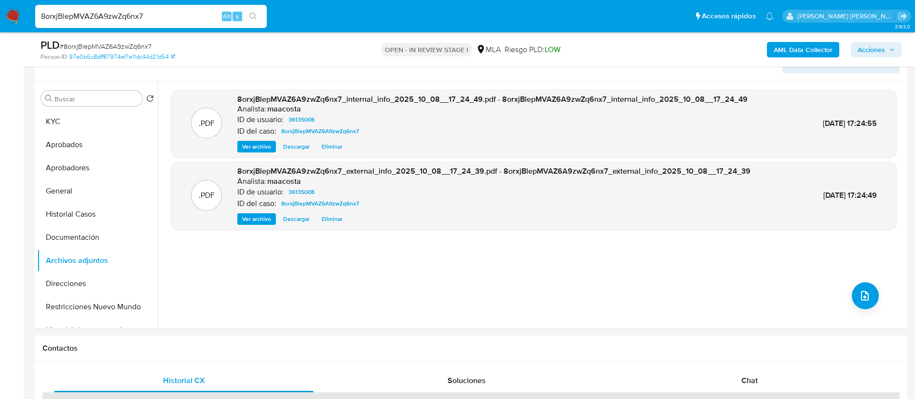
paste input "UEWQQMt9JLxbxW0ei3lmyzD8"
click at [148, 16] on input "8orxjBlepMVAZ6A9zwZq6nx7" at bounding box center [150, 16] width 231 height 13
type input "UEWQQMt9JLxbxW0ei3lmyzD8"
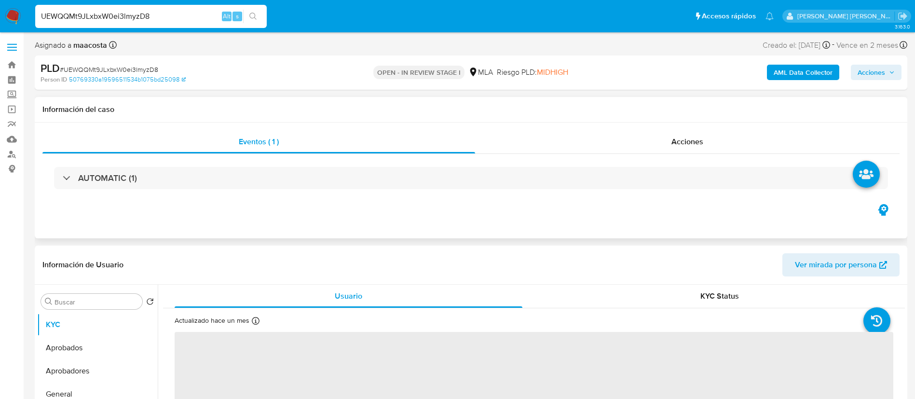
select select "10"
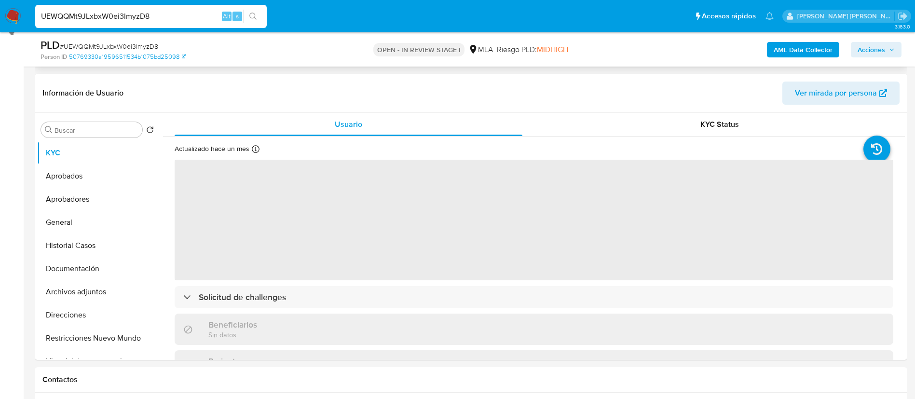
scroll to position [138, 0]
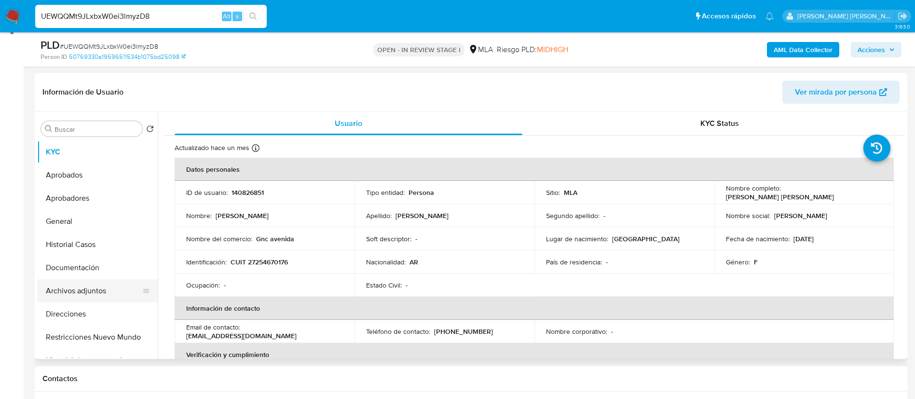
click at [75, 286] on button "Archivos adjuntos" at bounding box center [93, 290] width 113 height 23
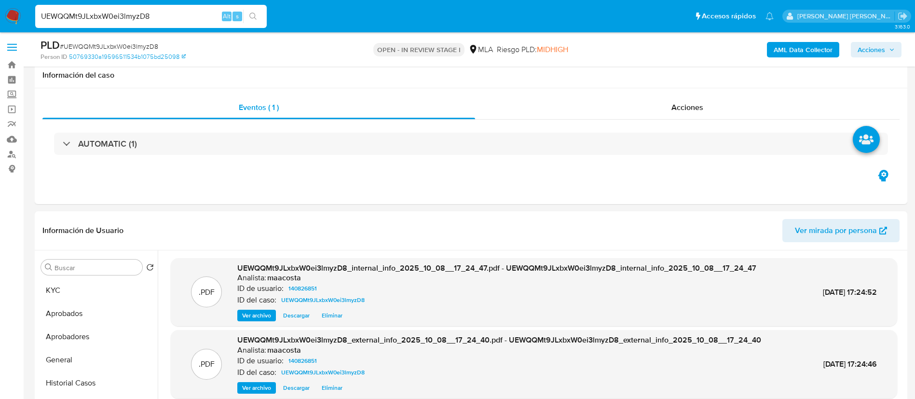
select select "10"
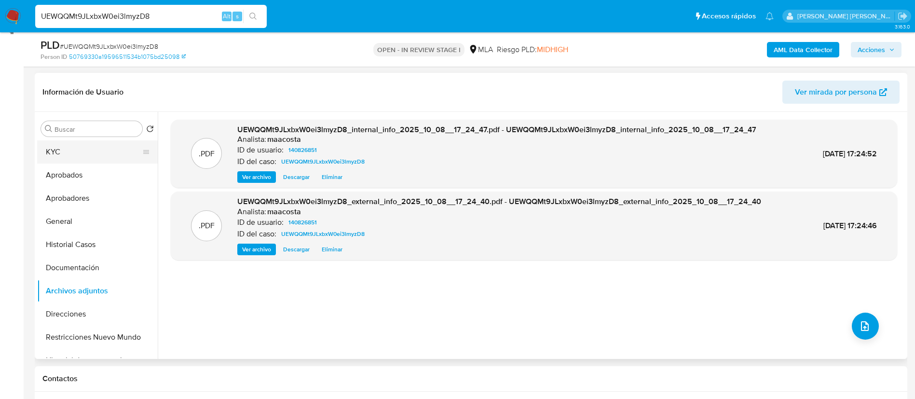
click at [79, 149] on button "KYC" at bounding box center [93, 151] width 113 height 23
